Goal: Task Accomplishment & Management: Manage account settings

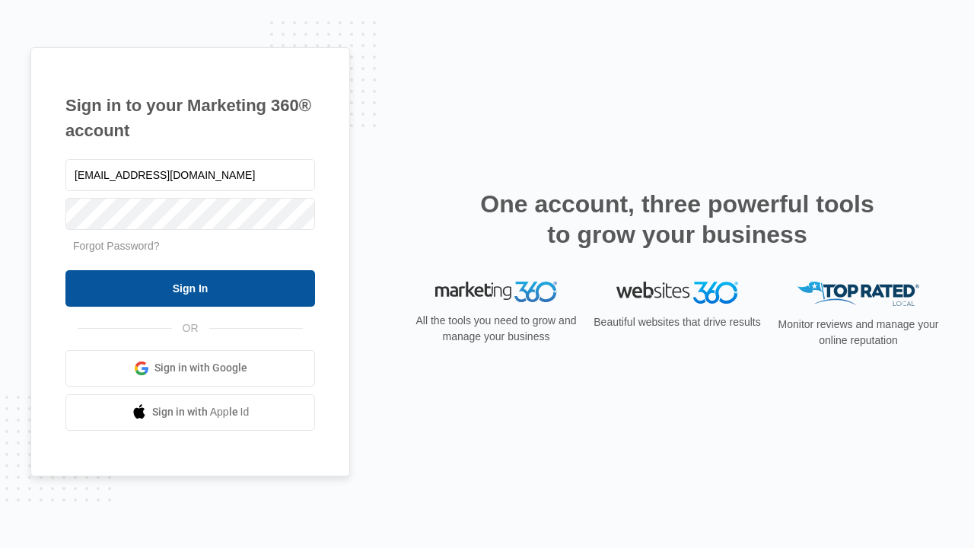
click at [190, 288] on input "Sign In" at bounding box center [190, 288] width 250 height 37
